Goal: Information Seeking & Learning: Learn about a topic

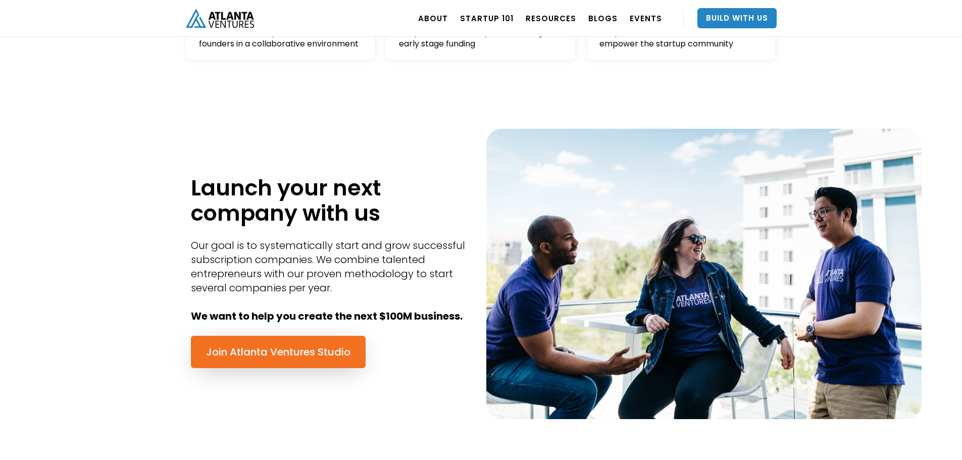
drag, startPoint x: 80, startPoint y: 220, endPoint x: 83, endPoint y: 285, distance: 65.7
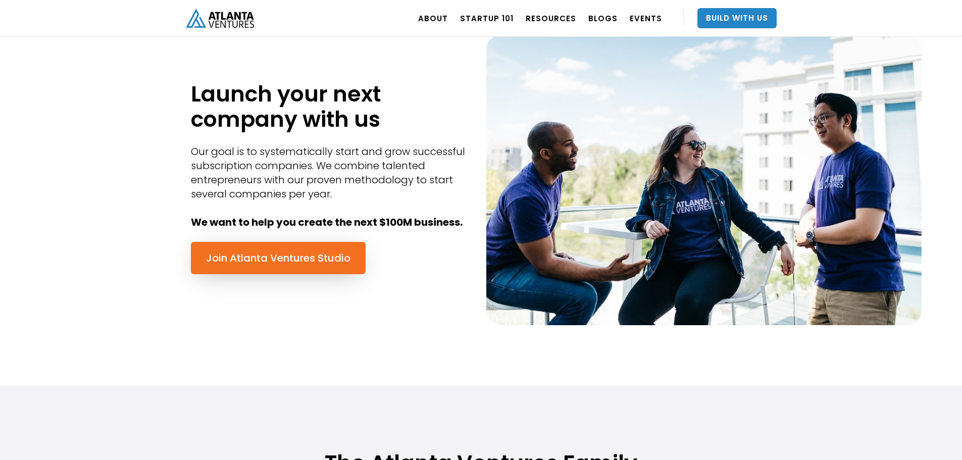
drag, startPoint x: 72, startPoint y: 248, endPoint x: 75, endPoint y: 276, distance: 27.9
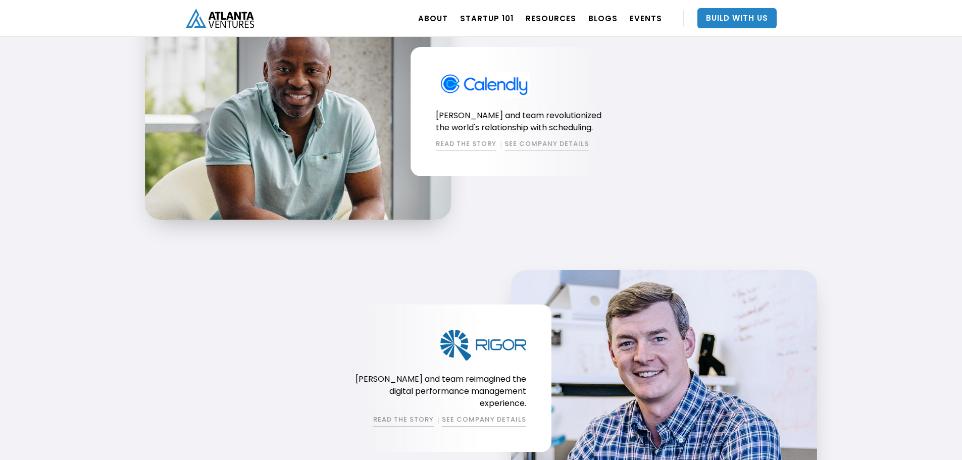
drag, startPoint x: 71, startPoint y: 235, endPoint x: 65, endPoint y: 314, distance: 79.0
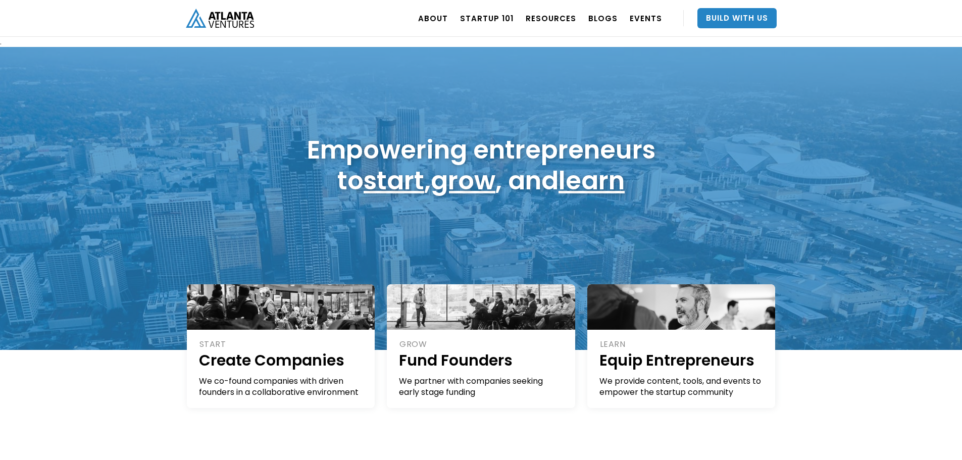
drag, startPoint x: 64, startPoint y: 307, endPoint x: 63, endPoint y: 166, distance: 141.9
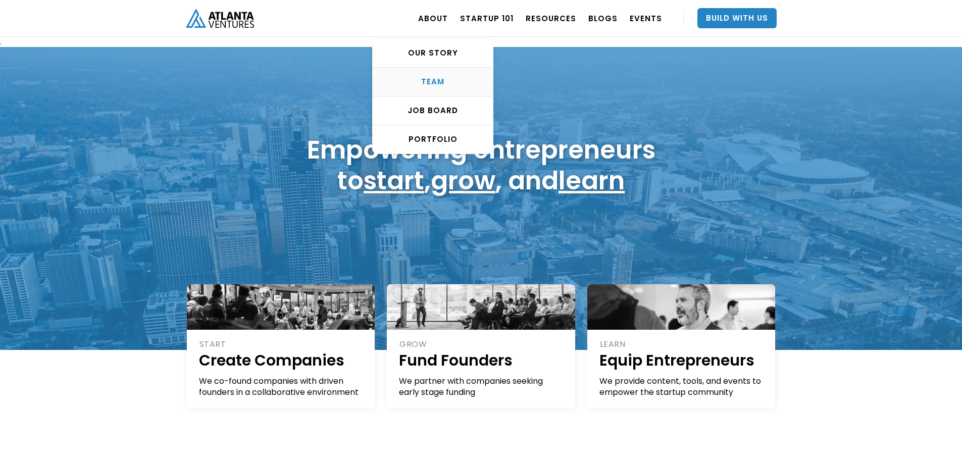
click at [447, 85] on div "TEAM" at bounding box center [433, 82] width 120 height 10
click at [441, 143] on div "PORTFOLIO" at bounding box center [433, 139] width 120 height 10
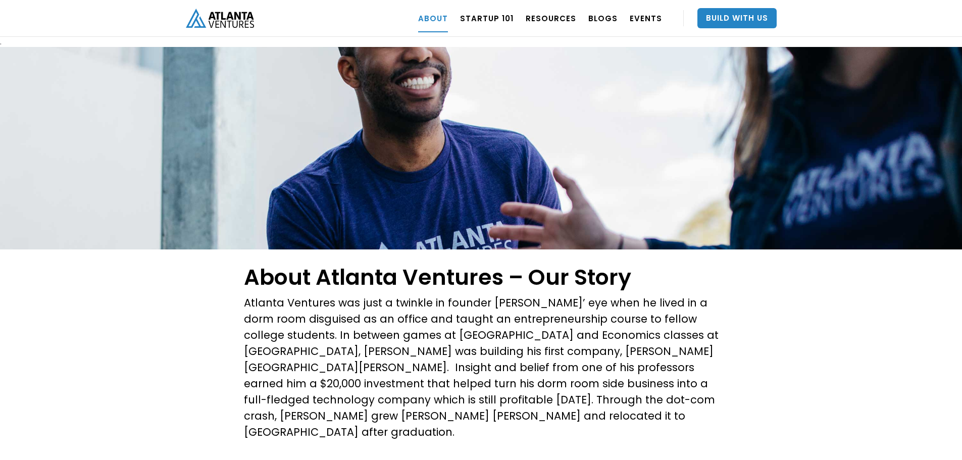
scroll to position [1277, 0]
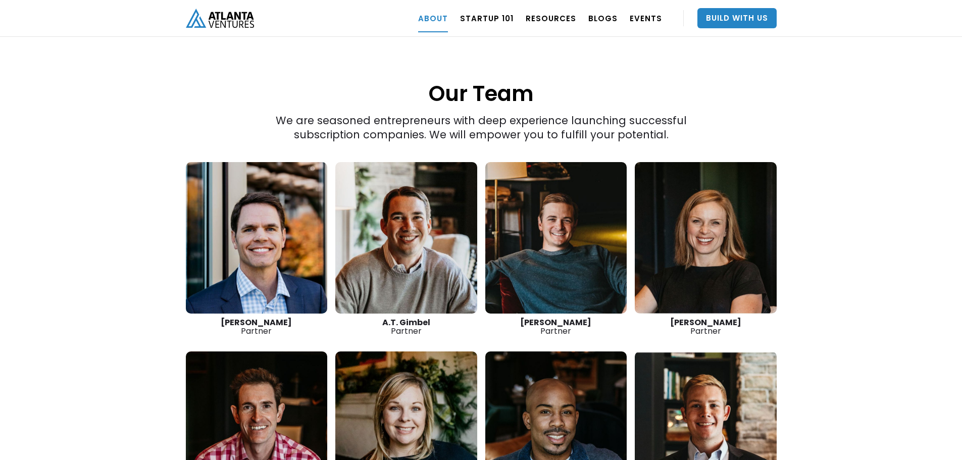
drag, startPoint x: 149, startPoint y: 294, endPoint x: 147, endPoint y: 311, distance: 17.2
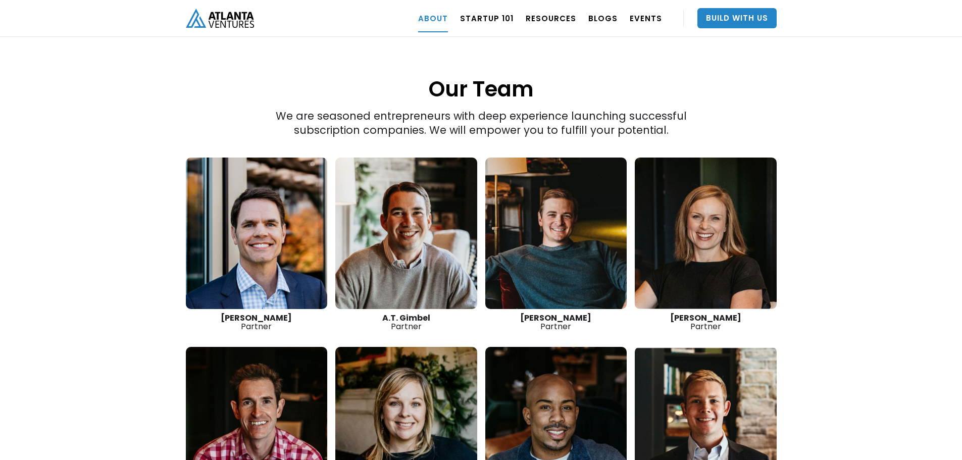
click at [139, 292] on div "“The best thing we do is create more successful startups. The more breakout bus…" at bounding box center [481, 91] width 962 height 1036
click at [243, 228] on link at bounding box center [257, 233] width 142 height 151
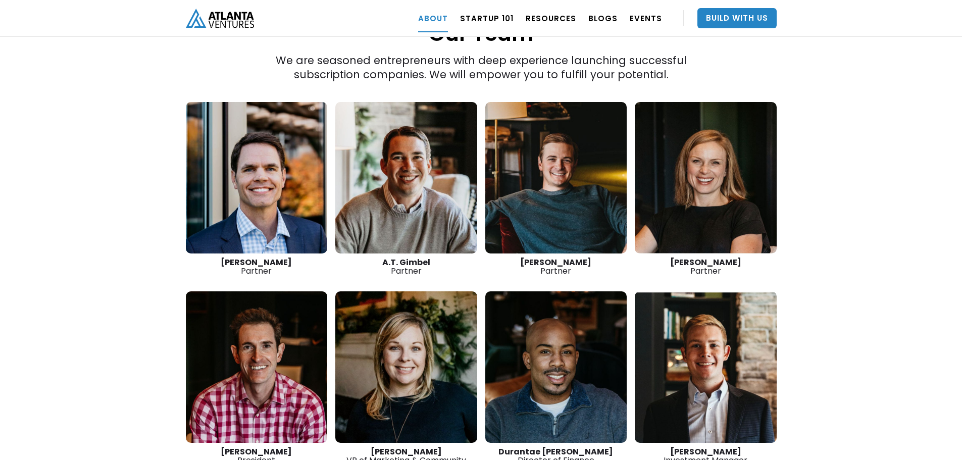
drag, startPoint x: 140, startPoint y: 361, endPoint x: 140, endPoint y: 381, distance: 19.7
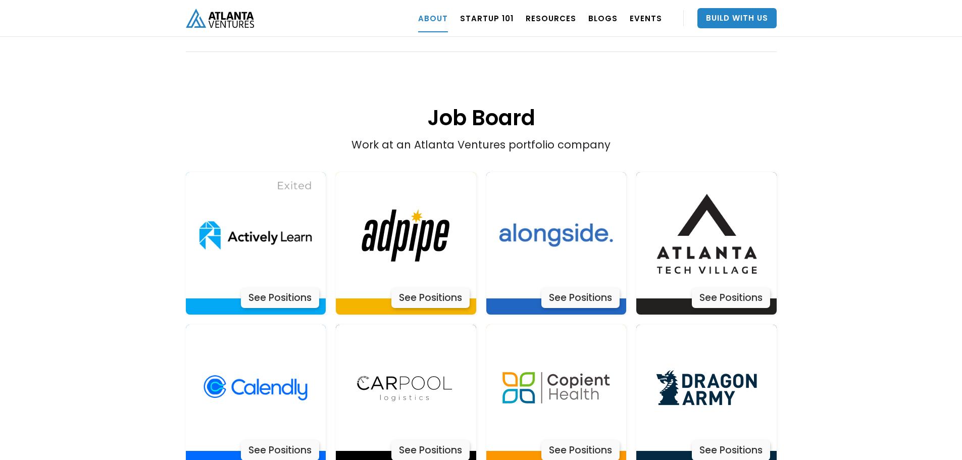
drag, startPoint x: 157, startPoint y: 278, endPoint x: 150, endPoint y: 326, distance: 48.3
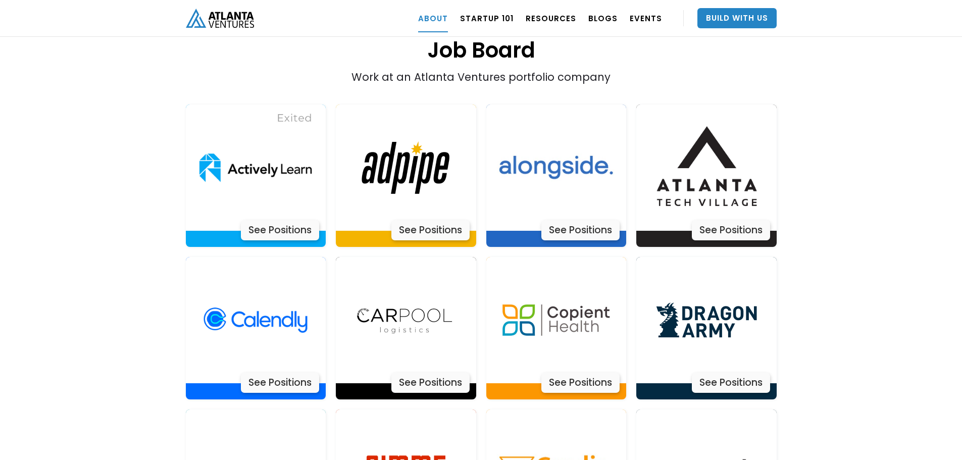
scroll to position [2085, 0]
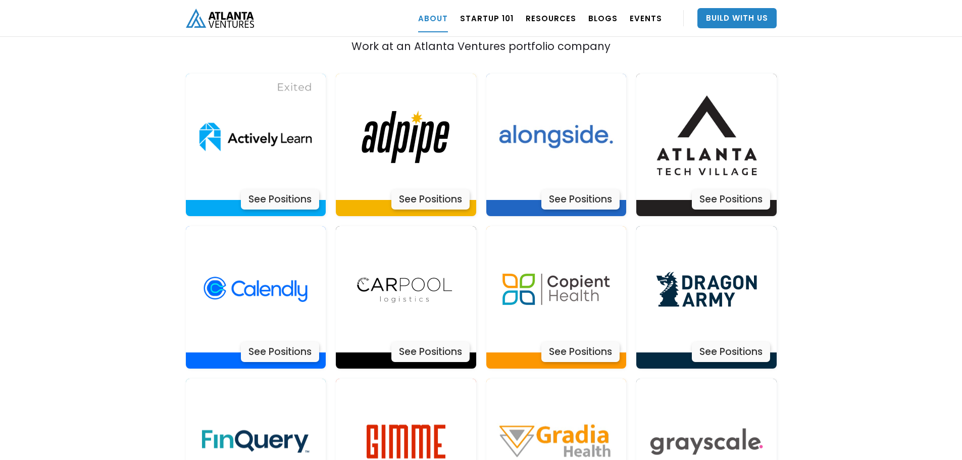
drag, startPoint x: 143, startPoint y: 294, endPoint x: 142, endPoint y: 332, distance: 37.9
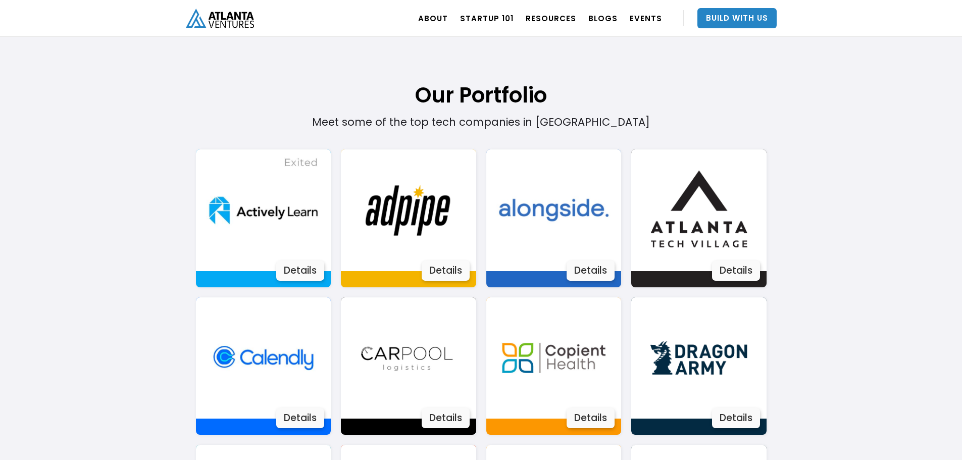
scroll to position [618, 0]
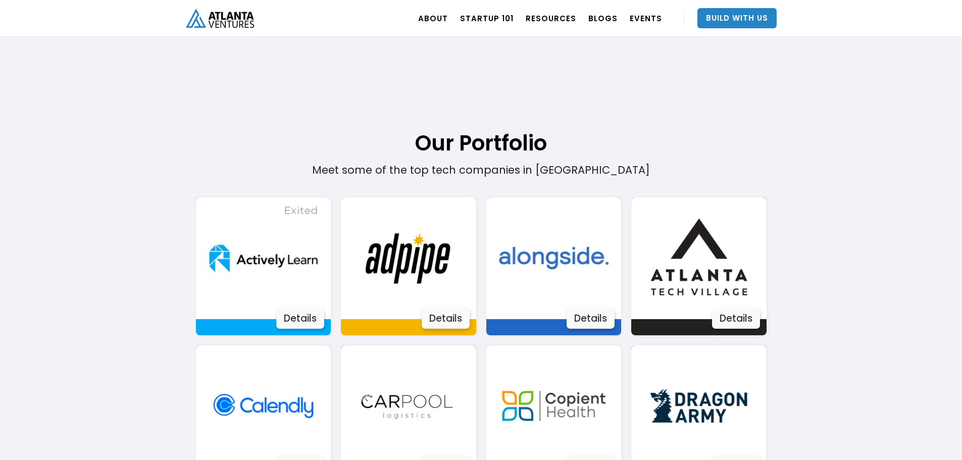
drag, startPoint x: 128, startPoint y: 347, endPoint x: 123, endPoint y: 316, distance: 31.7
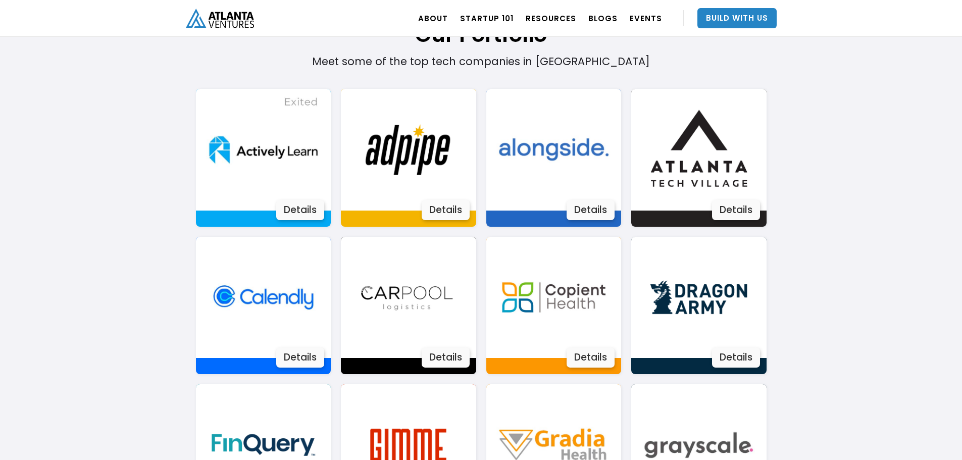
drag, startPoint x: 128, startPoint y: 303, endPoint x: 129, endPoint y: 329, distance: 25.8
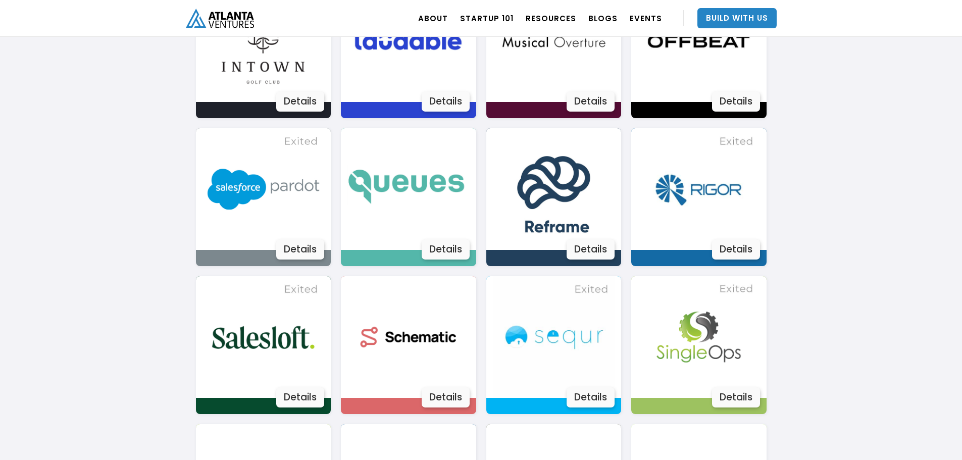
drag, startPoint x: 127, startPoint y: 296, endPoint x: 121, endPoint y: 351, distance: 54.9
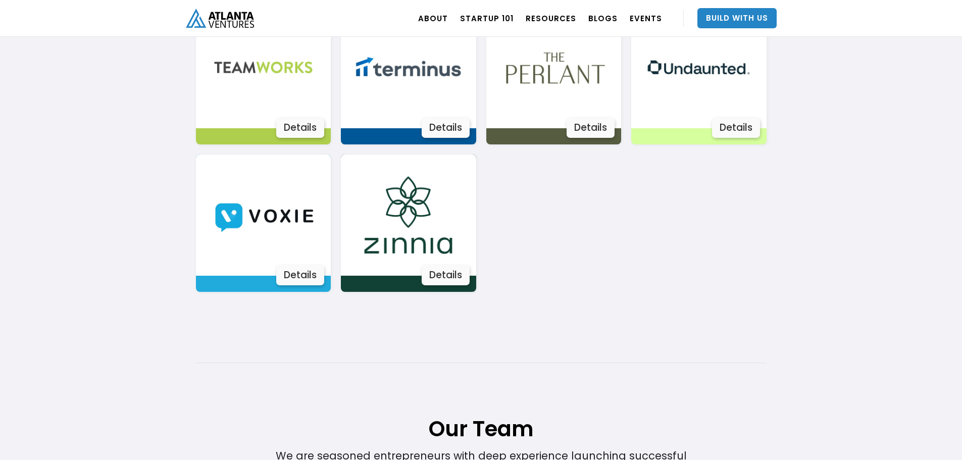
drag, startPoint x: 112, startPoint y: 336, endPoint x: 110, endPoint y: 380, distance: 43.5
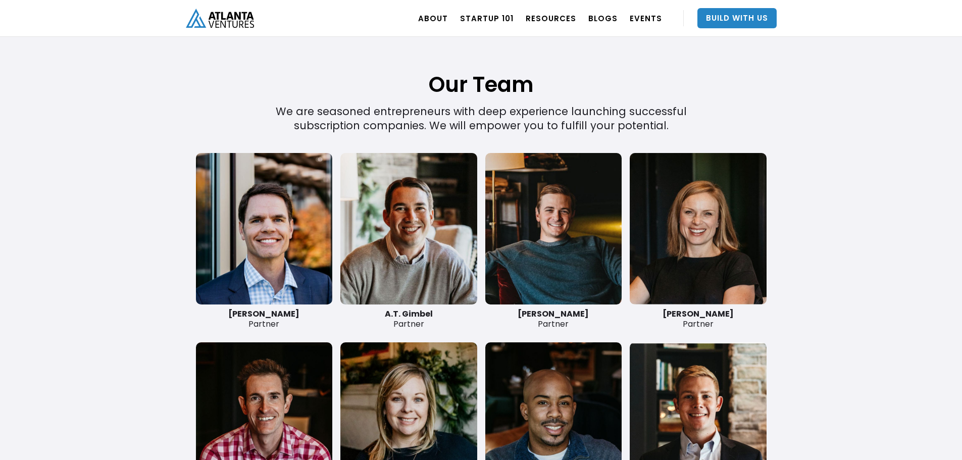
drag, startPoint x: 115, startPoint y: 328, endPoint x: 115, endPoint y: 375, distance: 46.4
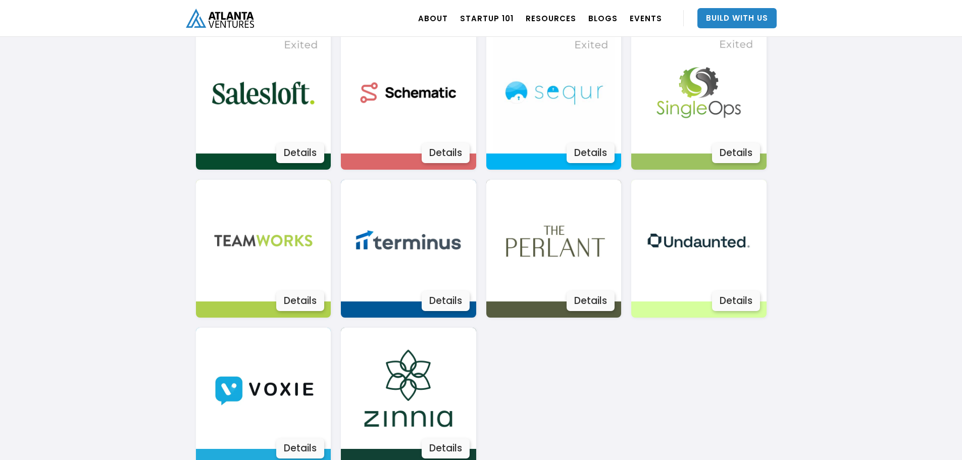
drag, startPoint x: 104, startPoint y: 383, endPoint x: 92, endPoint y: 279, distance: 105.1
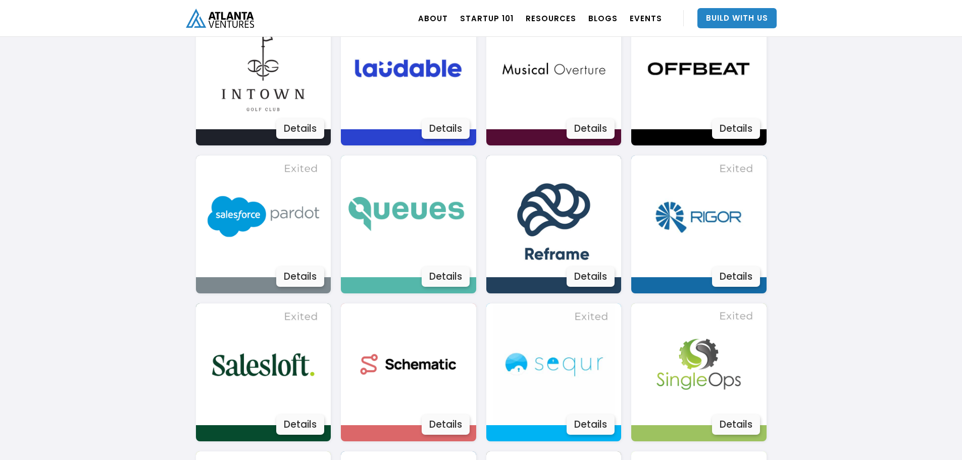
scroll to position [1377, 0]
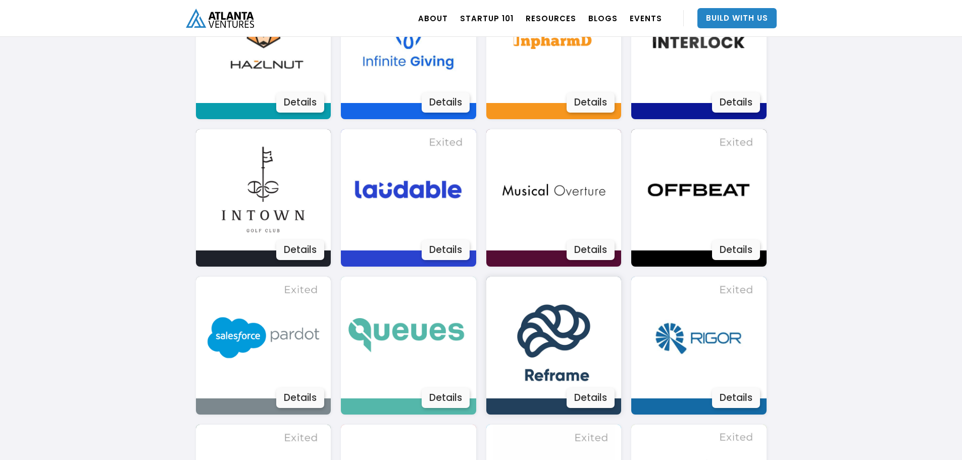
click at [550, 342] on img at bounding box center [554, 338] width 122 height 122
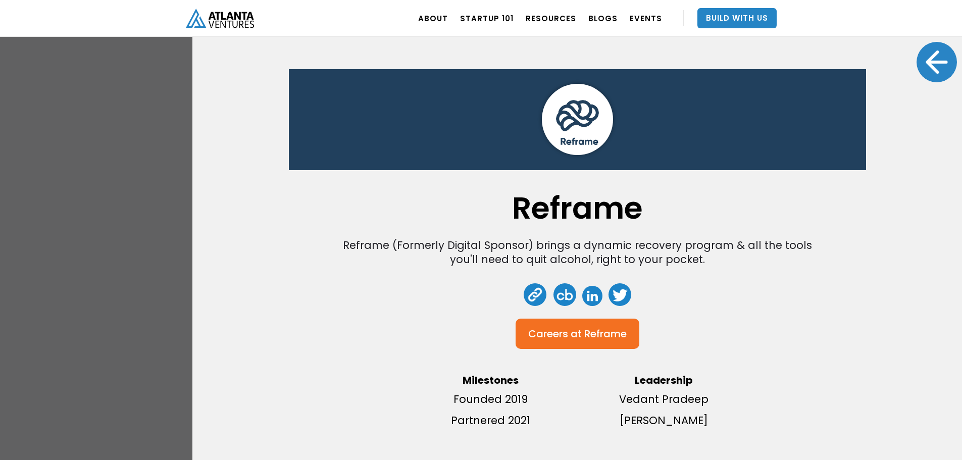
click at [942, 63] on div at bounding box center [936, 62] width 40 height 40
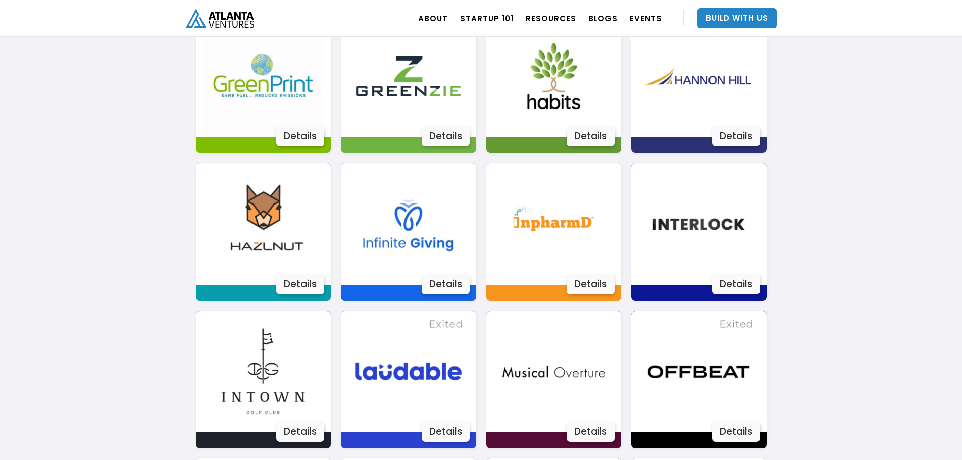
scroll to position [1175, 0]
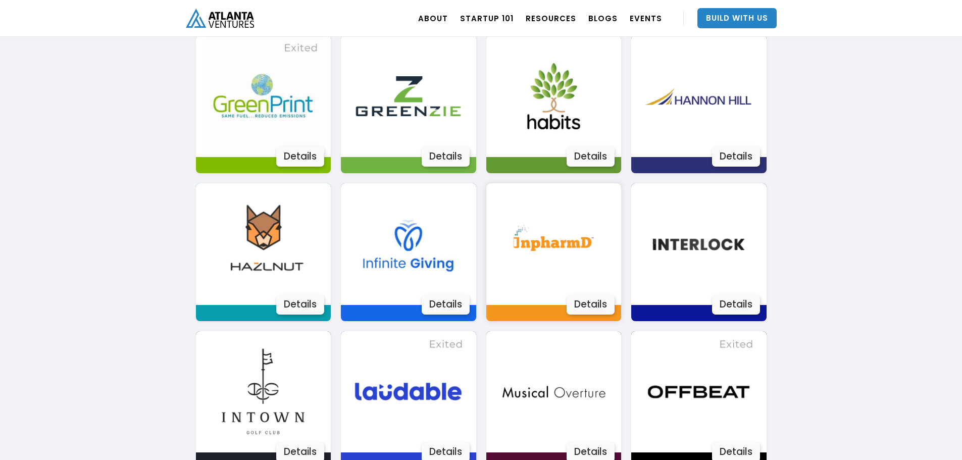
click at [595, 205] on img at bounding box center [554, 244] width 122 height 122
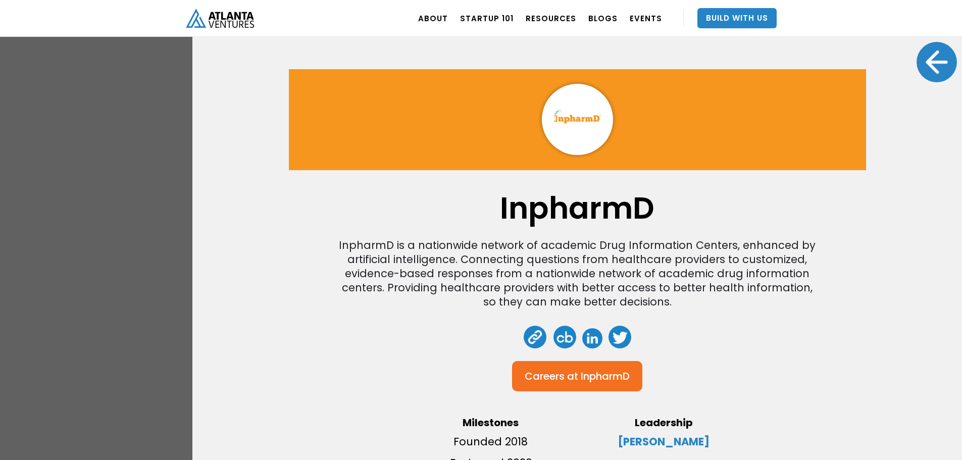
click at [916, 70] on div at bounding box center [936, 62] width 40 height 40
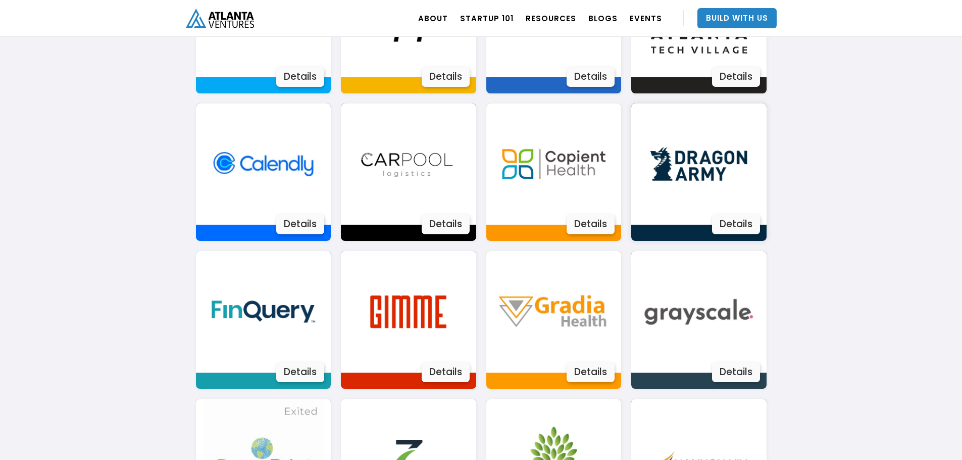
scroll to position [792, 0]
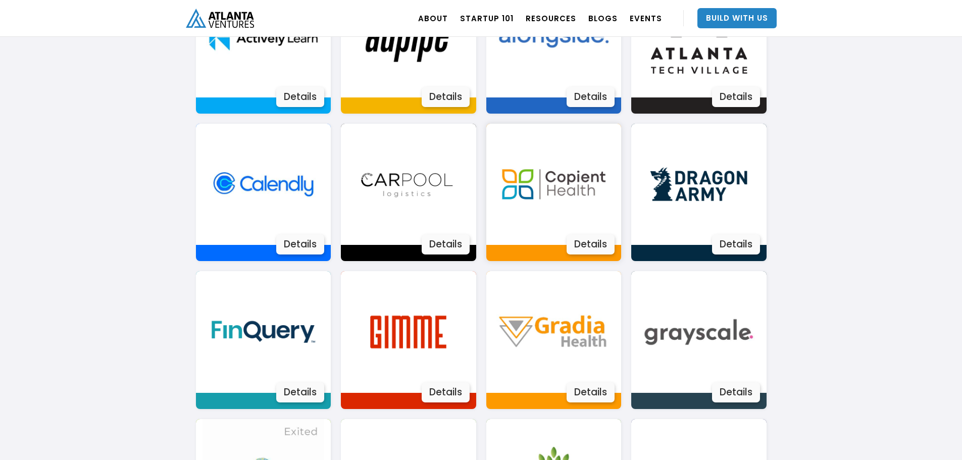
click at [556, 176] on img at bounding box center [554, 185] width 122 height 122
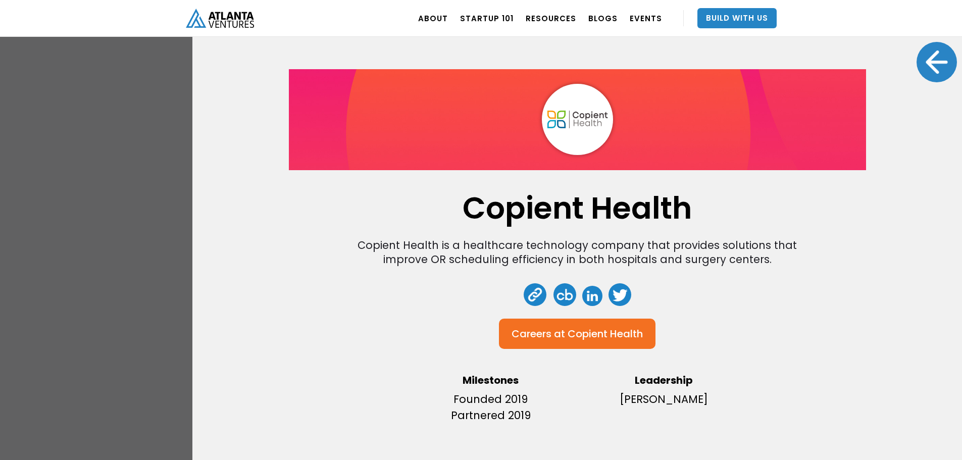
click at [916, 72] on div at bounding box center [936, 62] width 40 height 40
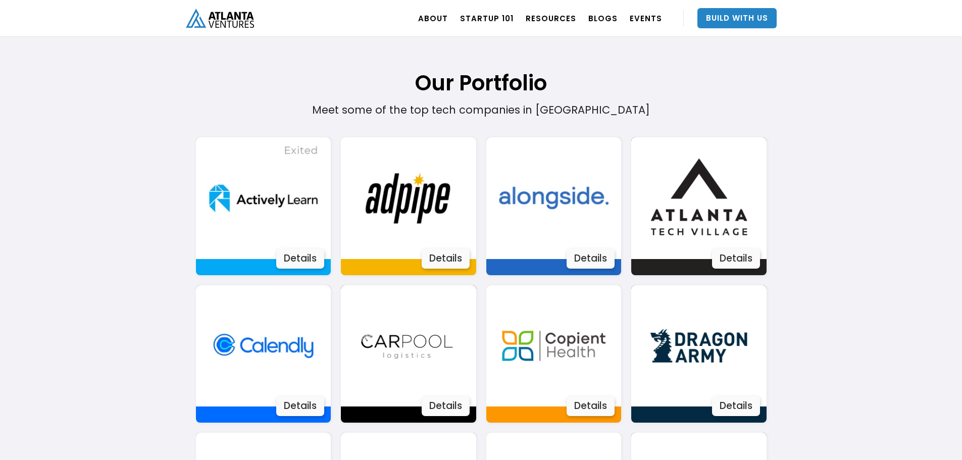
scroll to position [610, 0]
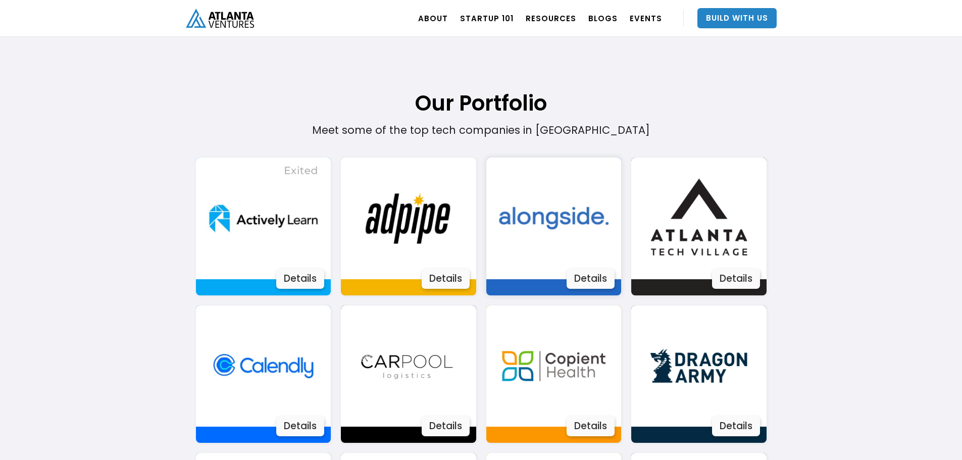
click at [534, 209] on img at bounding box center [554, 219] width 122 height 122
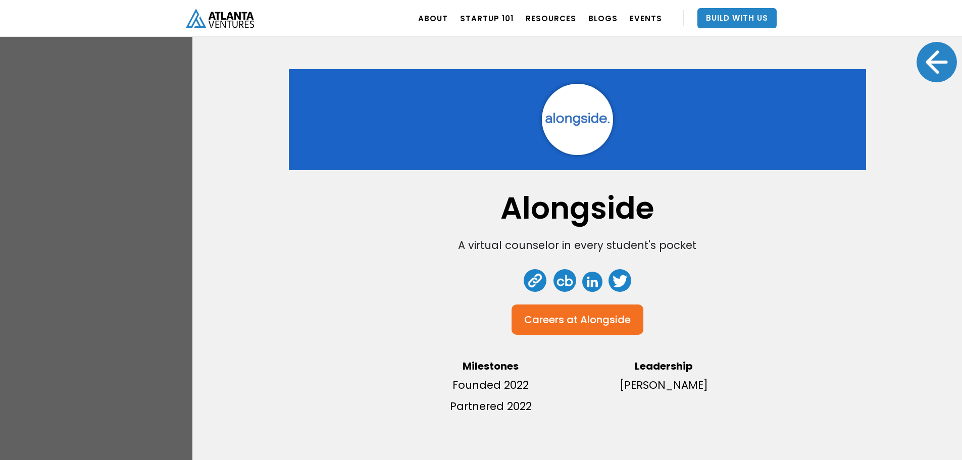
click at [90, 269] on div "Alongside A virtual counselor in every student's pocket Careers at Alongside Mi…" at bounding box center [481, 230] width 962 height 460
click at [938, 68] on div at bounding box center [936, 62] width 40 height 40
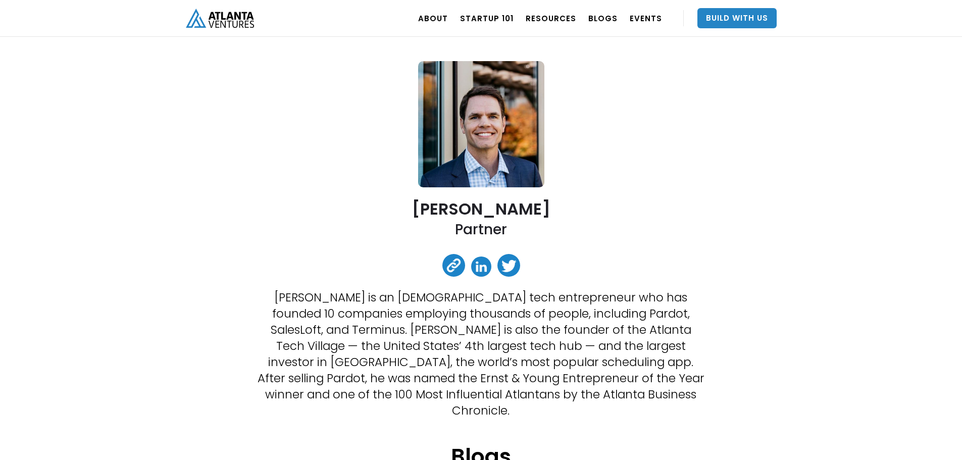
scroll to position [64, 0]
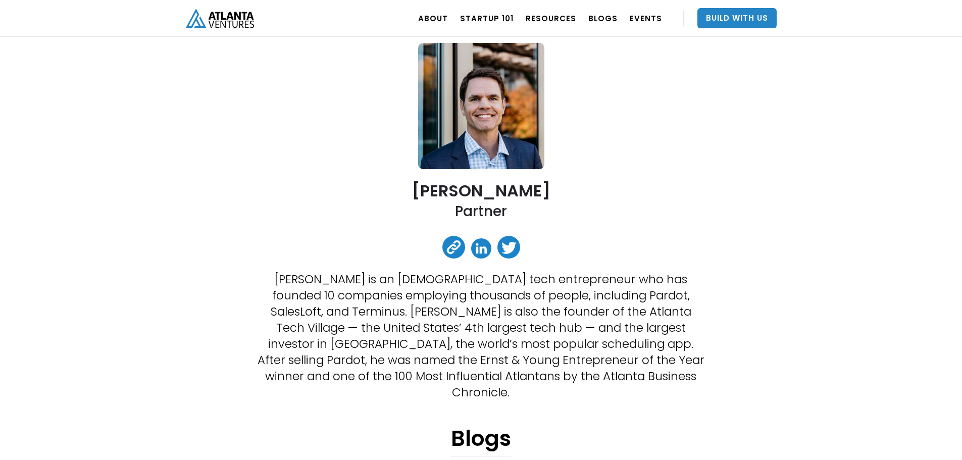
drag, startPoint x: 253, startPoint y: 325, endPoint x: 254, endPoint y: 351, distance: 26.3
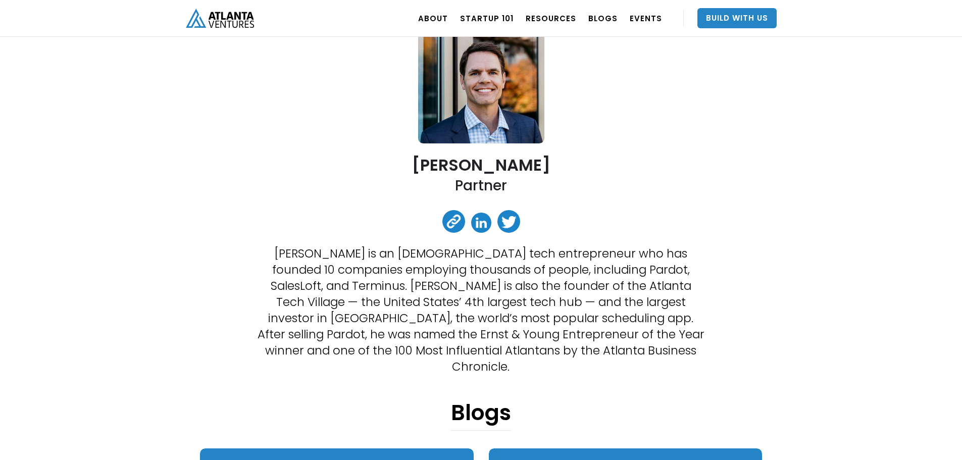
drag, startPoint x: 226, startPoint y: 331, endPoint x: 218, endPoint y: 356, distance: 26.5
